Goal: Task Accomplishment & Management: Manage account settings

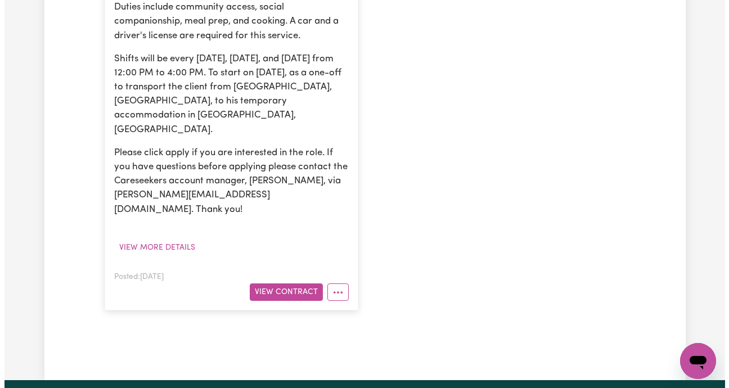
scroll to position [421, 0]
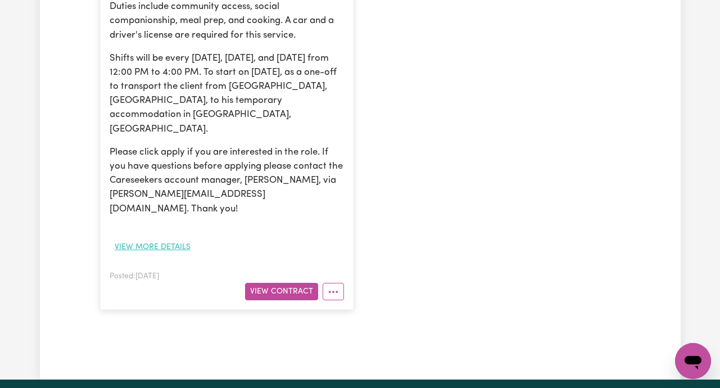
click at [179, 238] on button "View more details" at bounding box center [153, 246] width 86 height 17
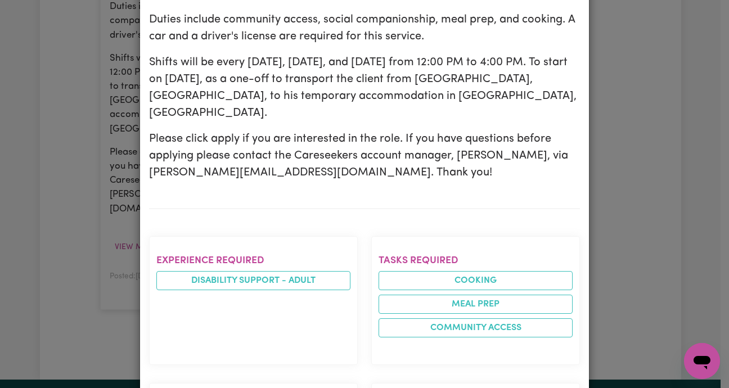
scroll to position [294, 0]
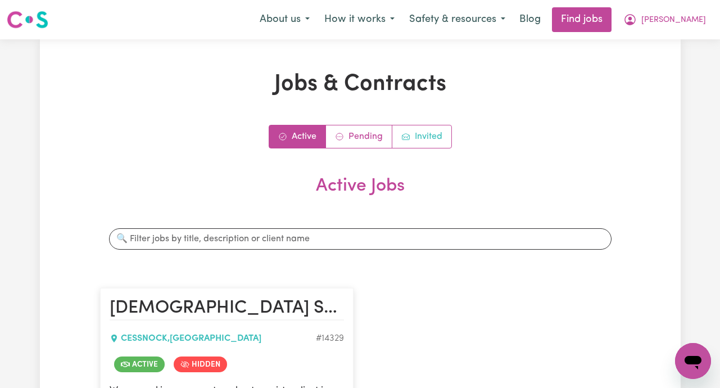
click at [422, 134] on link "Invited" at bounding box center [421, 136] width 59 height 22
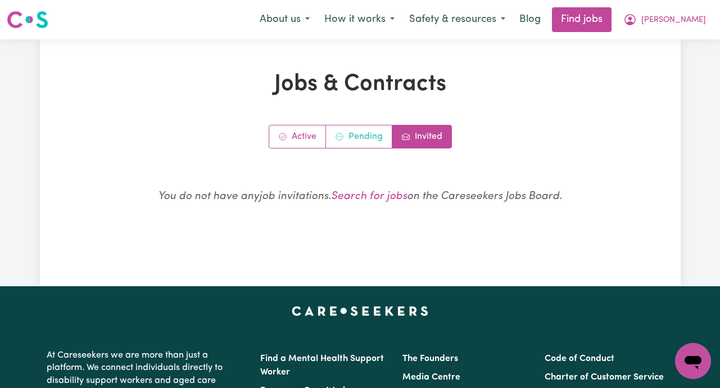
click at [363, 134] on link "Pending" at bounding box center [359, 136] width 66 height 22
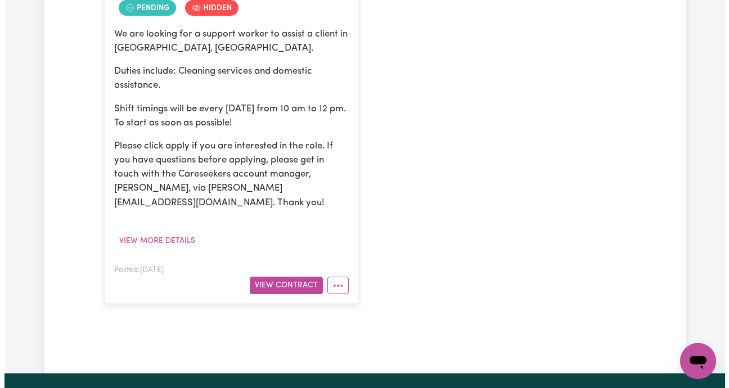
scroll to position [357, 0]
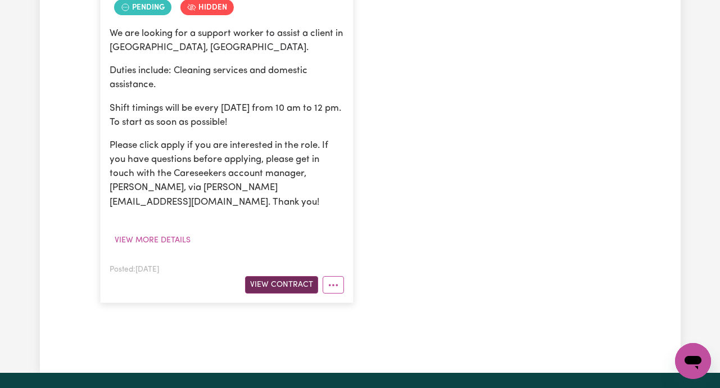
click at [279, 276] on button "View Contract" at bounding box center [281, 284] width 73 height 17
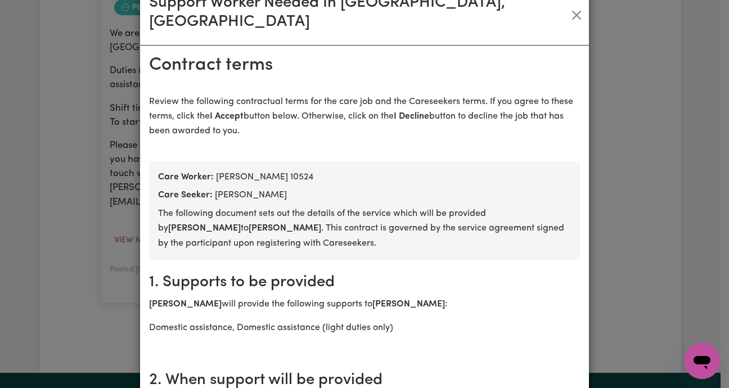
scroll to position [0, 0]
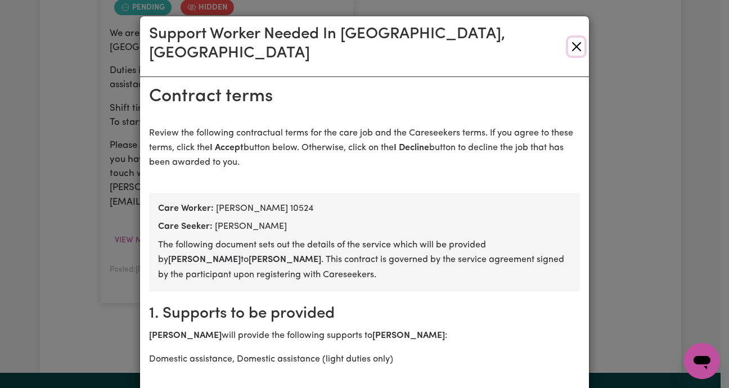
click at [568, 38] on button "Close" at bounding box center [576, 47] width 16 height 18
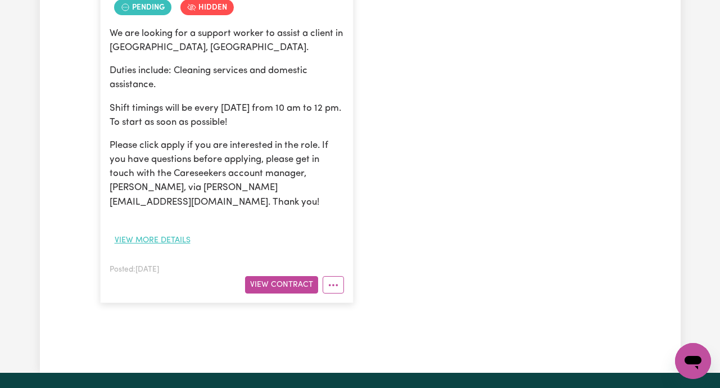
click at [170, 232] on button "View more details" at bounding box center [153, 240] width 86 height 17
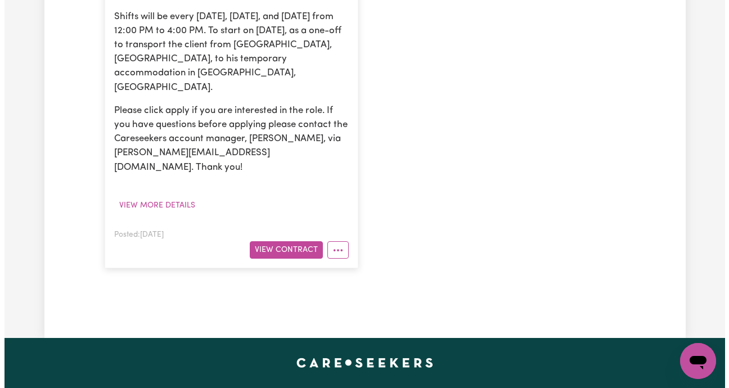
scroll to position [462, 0]
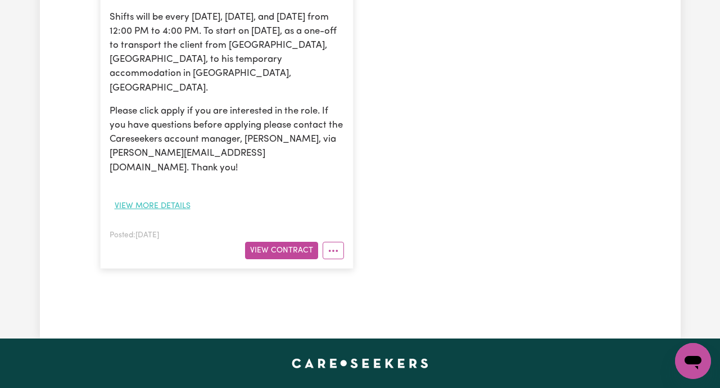
click at [169, 197] on button "View more details" at bounding box center [153, 205] width 86 height 17
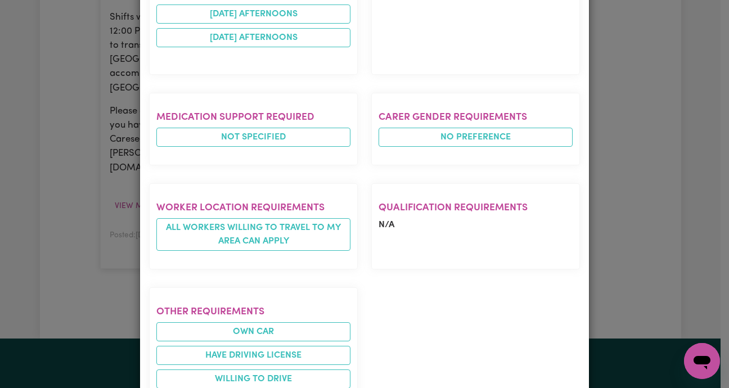
scroll to position [750, 0]
